Goal: Information Seeking & Learning: Learn about a topic

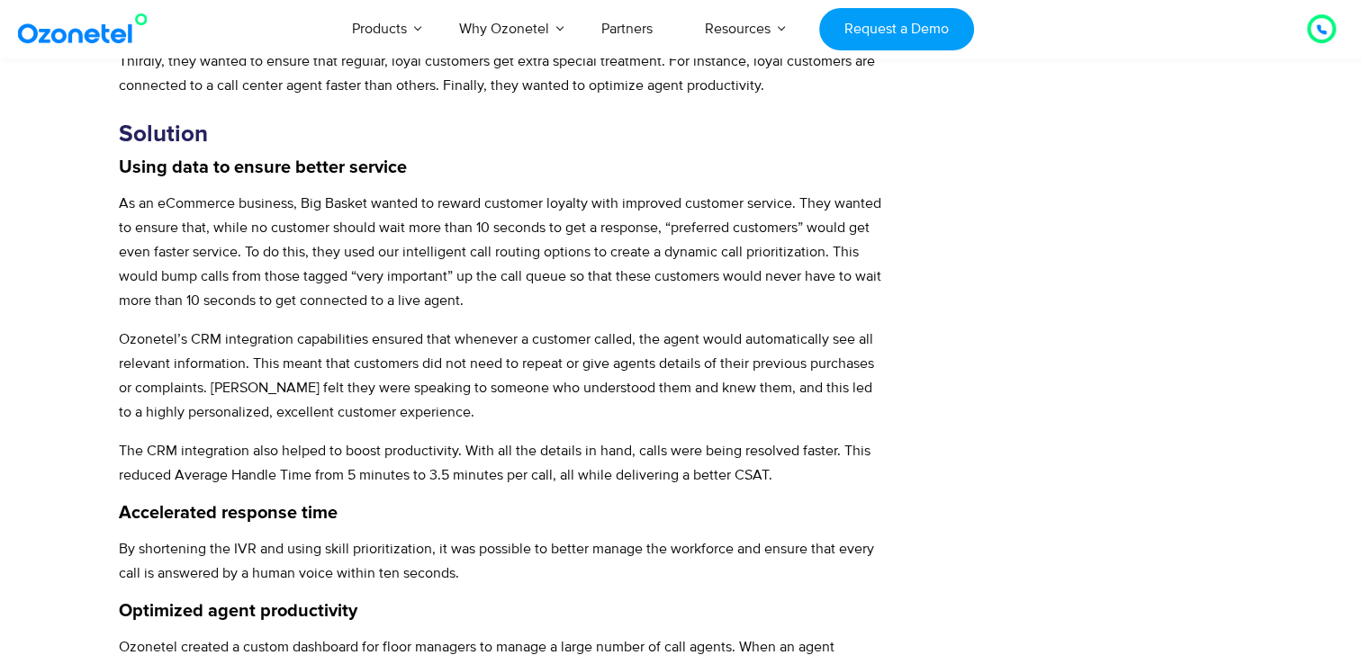
click at [979, 522] on div "Challenges Wanted human, voice-first support for all calls Difficulty in gather…" at bounding box center [1100, 128] width 286 height 1667
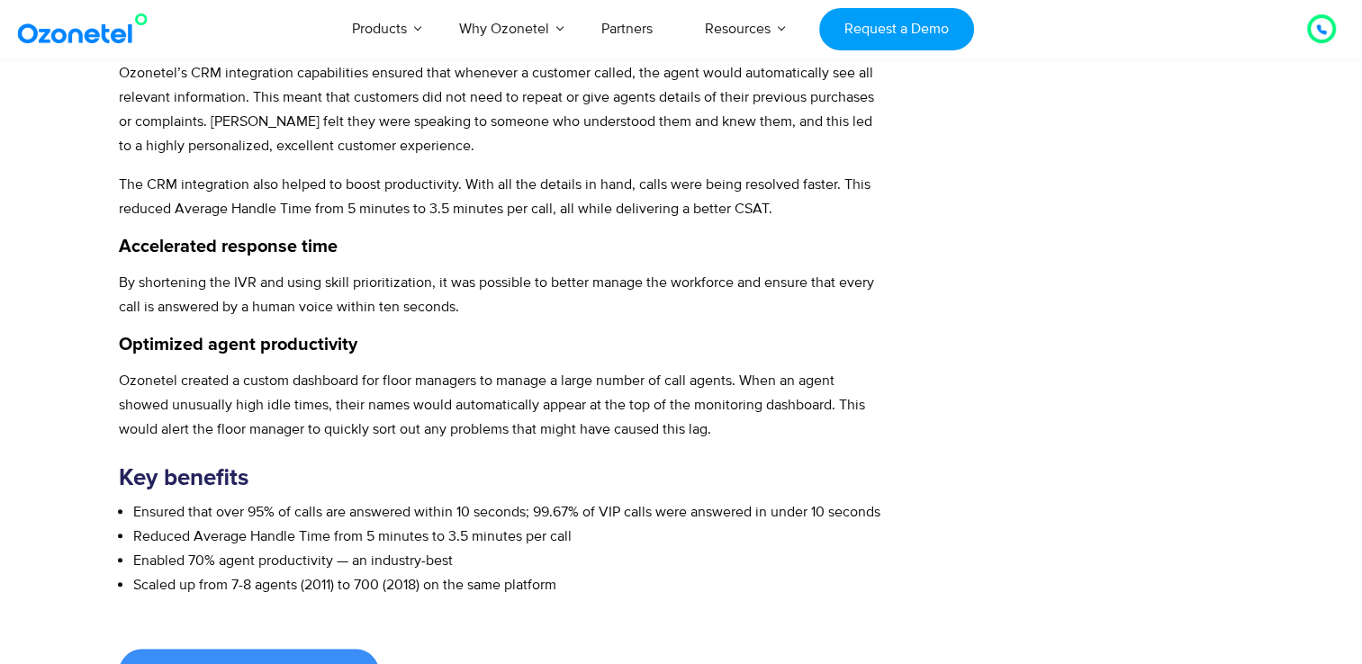
scroll to position [1170, 0]
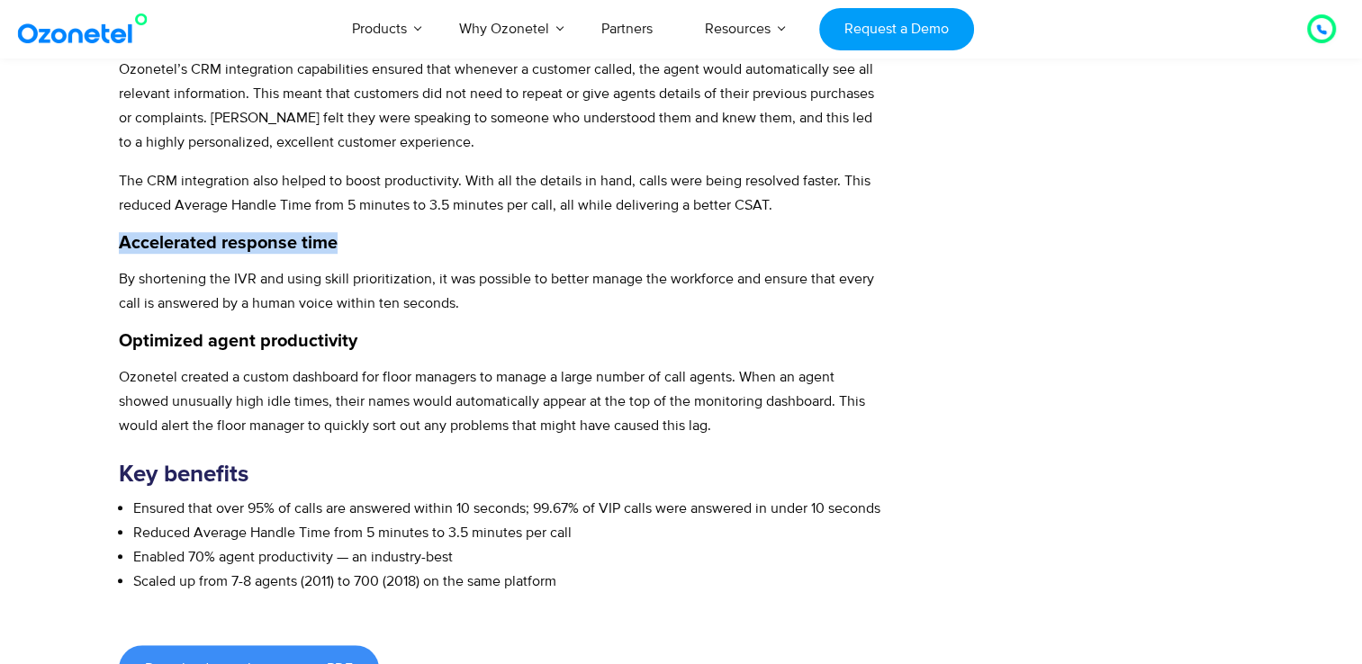
drag, startPoint x: 123, startPoint y: 239, endPoint x: 344, endPoint y: 249, distance: 220.8
click at [344, 249] on h4 "Accelerated response time" at bounding box center [502, 243] width 767 height 22
copy strong "Accelerated response time"
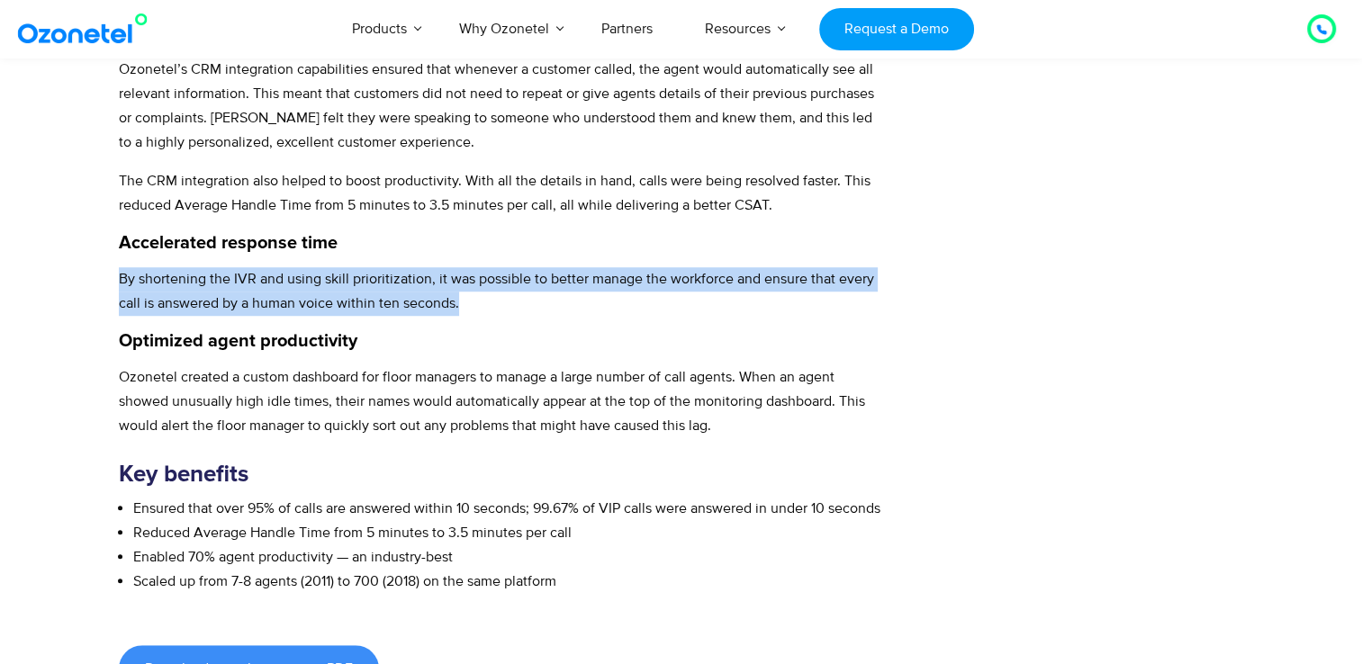
drag, startPoint x: 122, startPoint y: 276, endPoint x: 472, endPoint y: 309, distance: 351.7
click at [472, 309] on p "By shortening the IVR and using skill prioritization, it was possible to better…" at bounding box center [502, 291] width 767 height 49
copy p "By shortening the IVR and using skill prioritization, it was possible to better…"
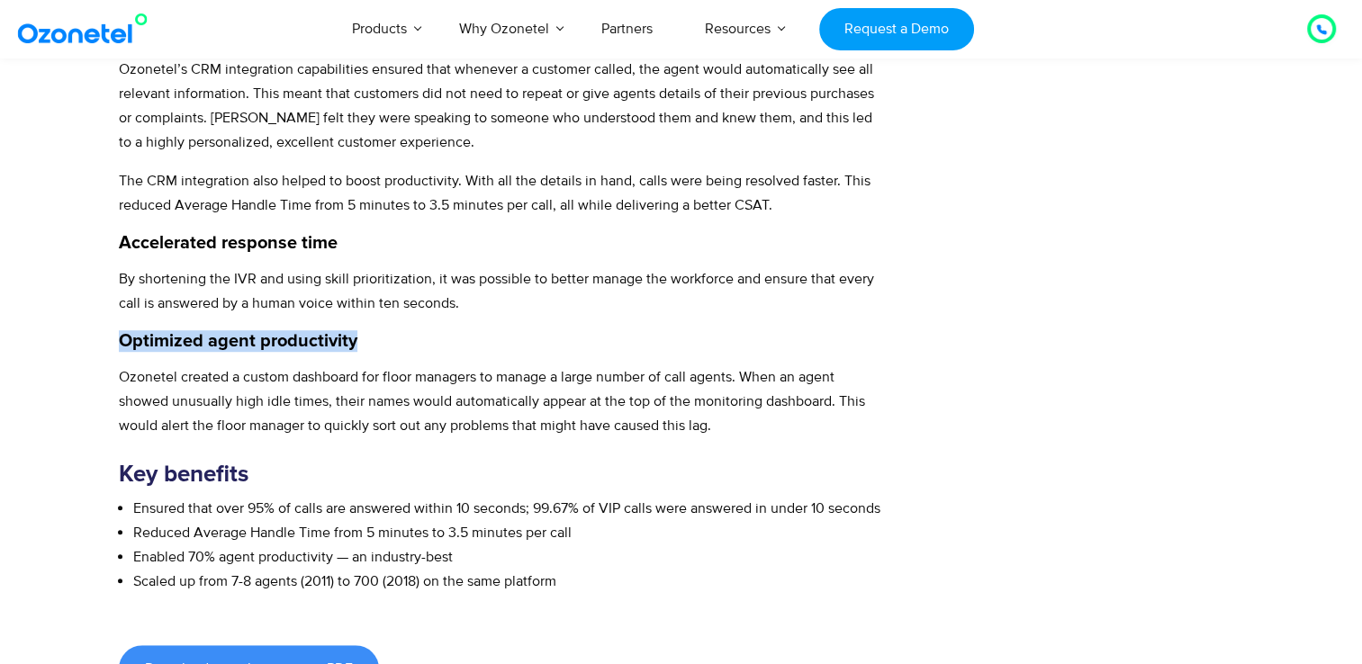
drag, startPoint x: 119, startPoint y: 341, endPoint x: 357, endPoint y: 331, distance: 237.9
click at [357, 331] on h4 "Optimized agent productivity" at bounding box center [502, 341] width 767 height 22
copy strong "Optimized agent productivity"
drag, startPoint x: 119, startPoint y: 374, endPoint x: 716, endPoint y: 428, distance: 599.4
click at [716, 428] on p "Ozonetel created a custom dashboard for floor managers to manage a large number…" at bounding box center [502, 402] width 767 height 73
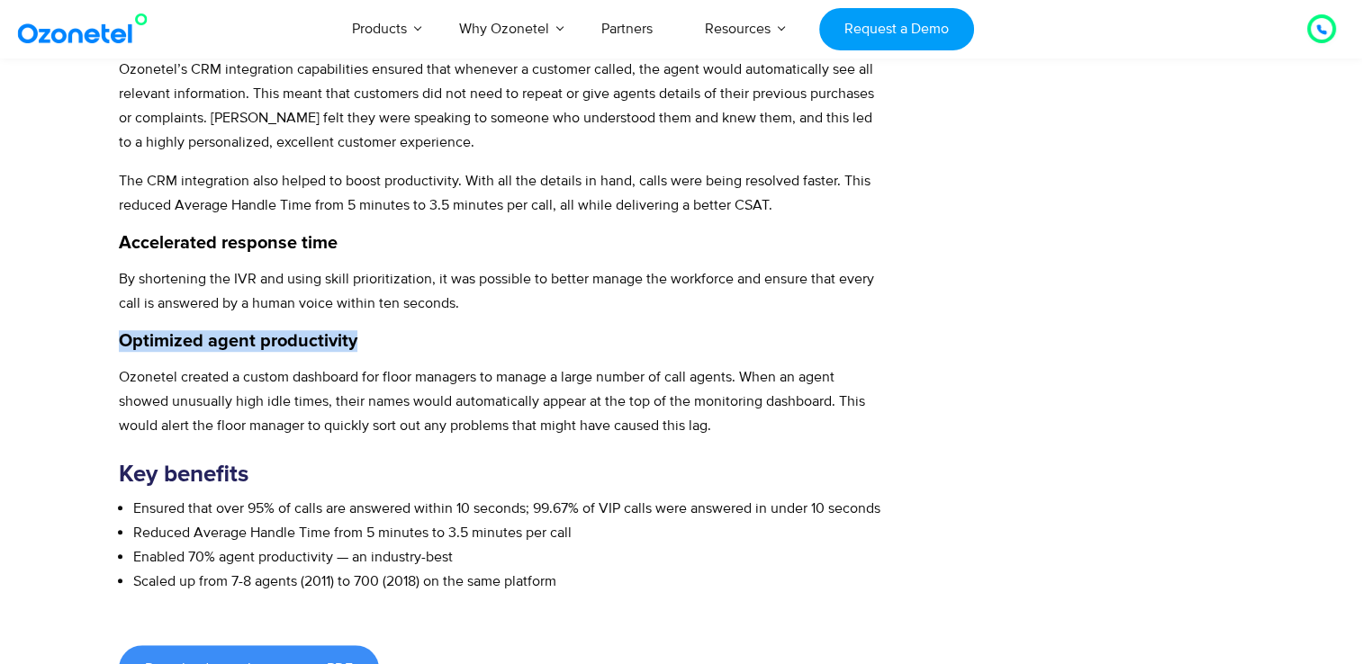
copy p "Ozonetel created a custom dashboard for floor managers to manage a large number…"
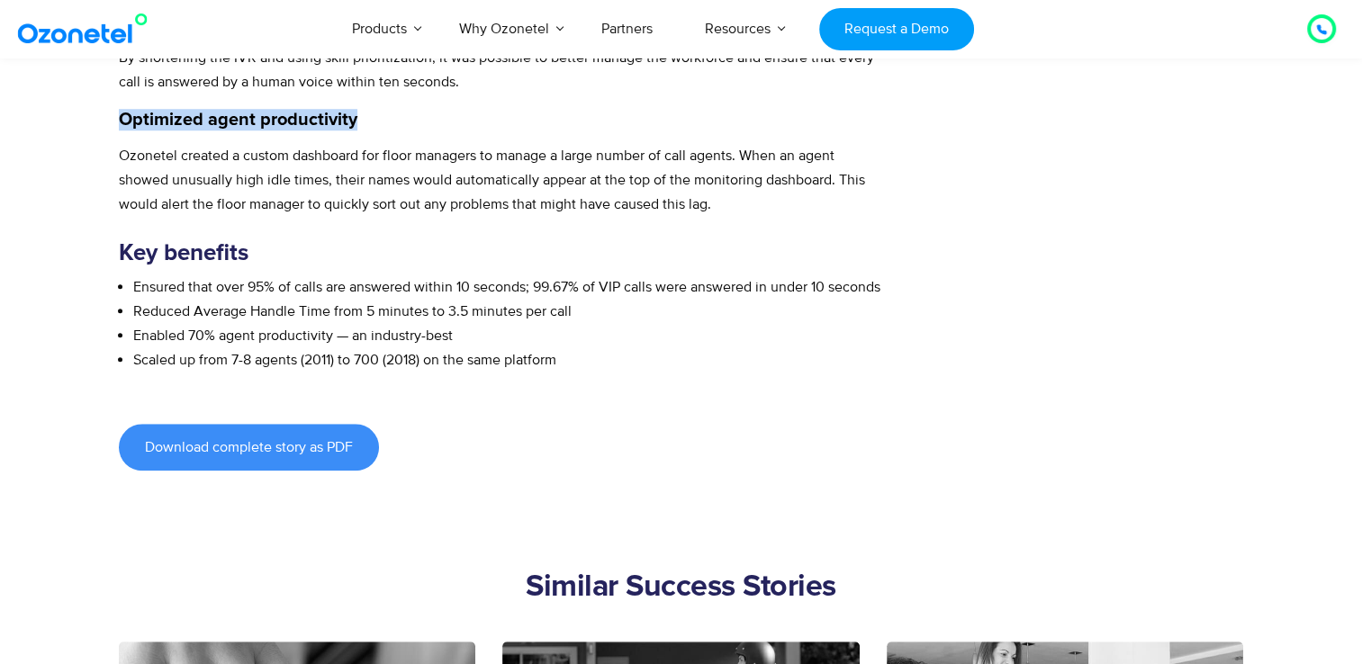
scroll to position [1351, 0]
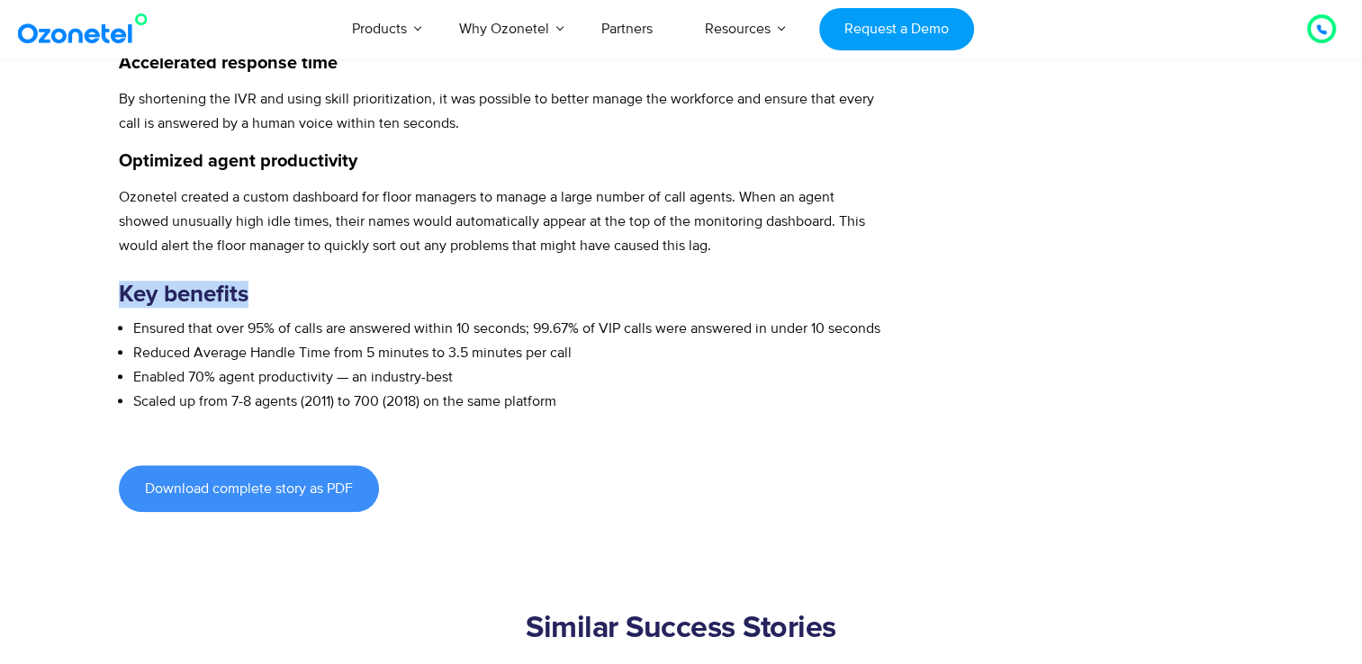
drag, startPoint x: 119, startPoint y: 294, endPoint x: 256, endPoint y: 286, distance: 137.0
click at [256, 286] on h3 "Key benefits" at bounding box center [502, 294] width 767 height 27
copy strong "Key benefits"
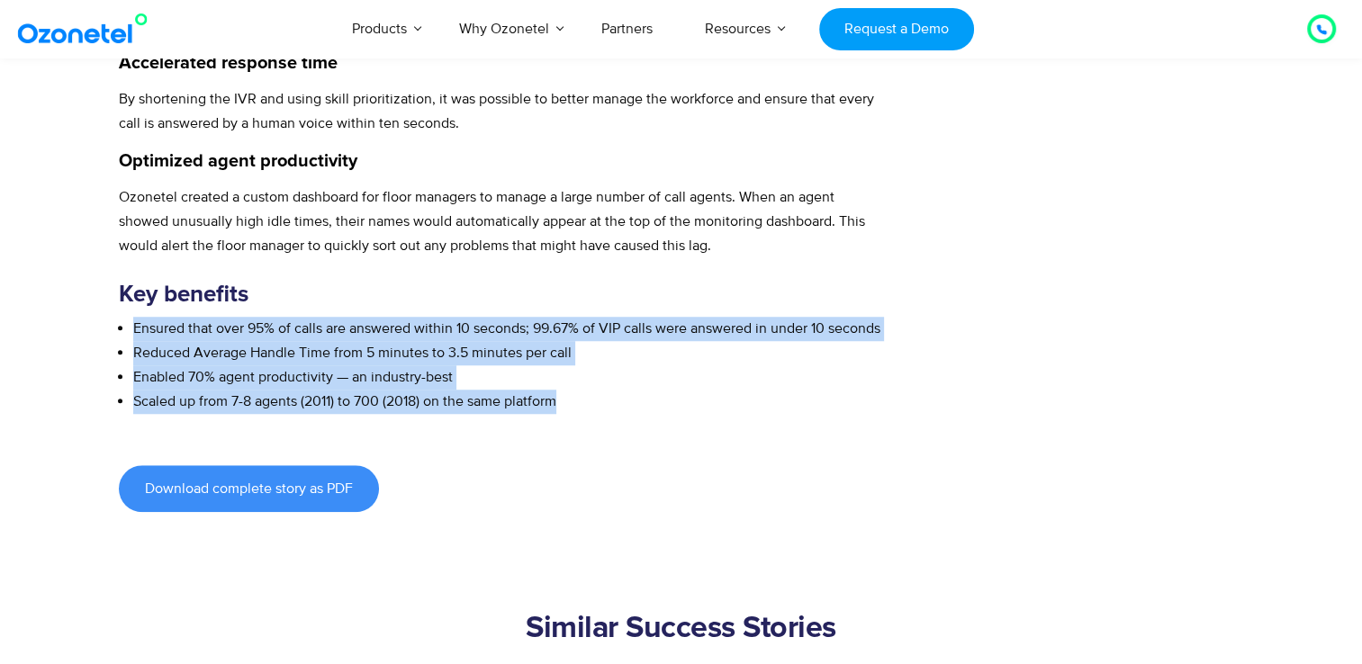
drag, startPoint x: 136, startPoint y: 326, endPoint x: 594, endPoint y: 434, distance: 470.8
click at [594, 415] on ul "Ensured that over 95% of calls are answered within 10 seconds; 99.67% of VIP ca…" at bounding box center [502, 366] width 767 height 98
copy ul "Ensured that over 95% of calls are answered within 10 seconds; 99.67% of VIP ca…"
